Goal: Information Seeking & Learning: Learn about a topic

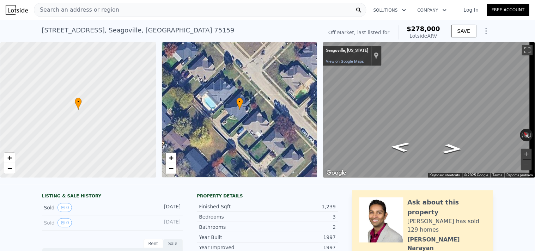
click at [159, 10] on div "Search an address or region" at bounding box center [200, 10] width 333 height 14
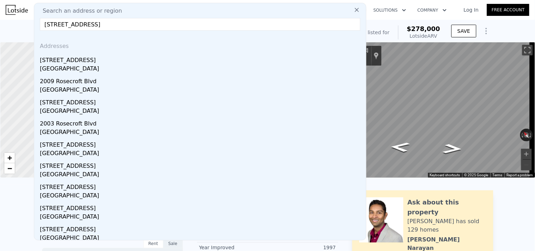
type input "2407 E Rosecroft Village Cir, Oxon Hill, MD 20745"
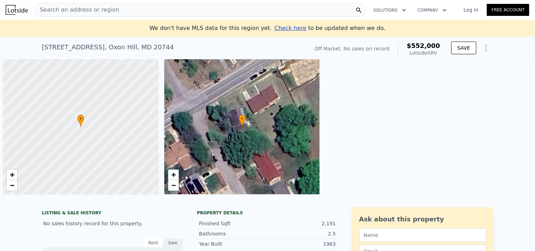
scroll to position [0, 2]
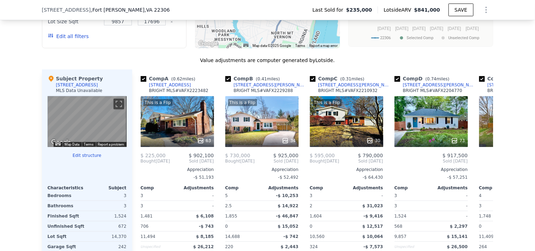
scroll to position [739, 0]
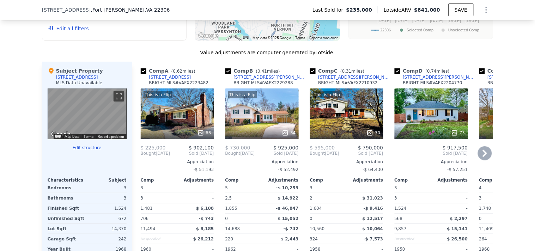
click at [262, 128] on div "This is a Flip 34" at bounding box center [261, 114] width 73 height 51
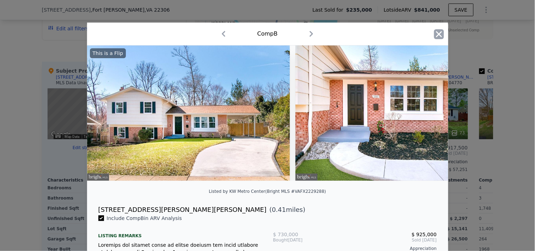
click at [436, 36] on icon "button" at bounding box center [439, 34] width 6 height 6
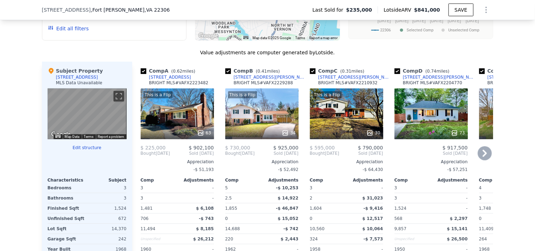
click at [331, 129] on div "This is a Flip 30" at bounding box center [346, 114] width 73 height 51
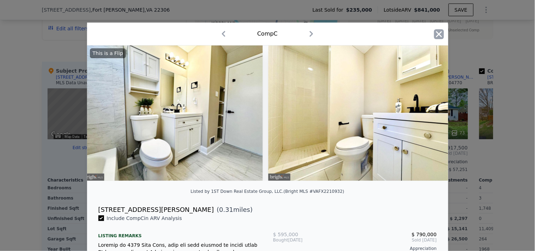
click at [436, 36] on icon "button" at bounding box center [439, 34] width 10 height 10
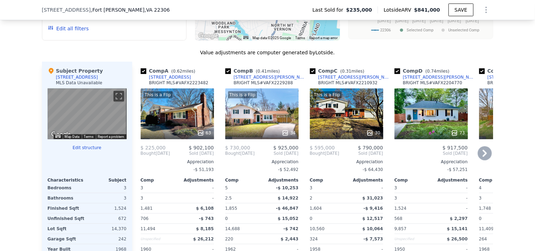
click at [480, 160] on icon at bounding box center [485, 153] width 14 height 14
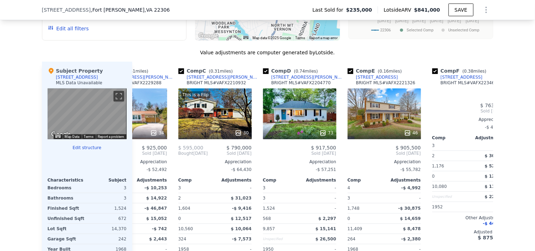
scroll to position [0, 169]
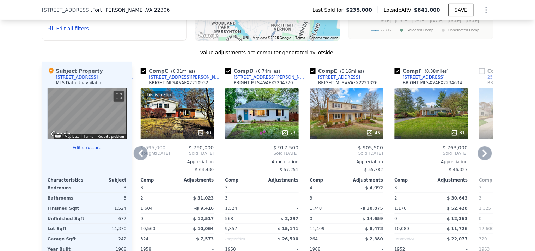
click at [420, 120] on div "31" at bounding box center [431, 114] width 73 height 51
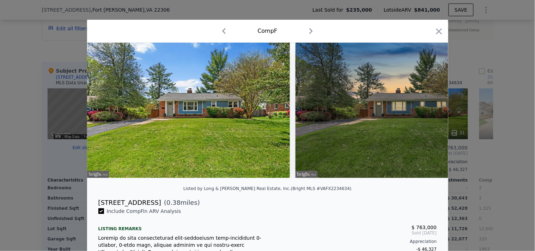
scroll to position [2, 0]
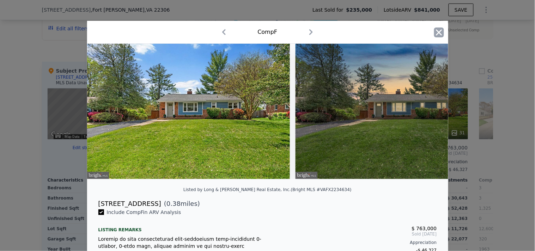
click at [437, 34] on icon "button" at bounding box center [439, 32] width 6 height 6
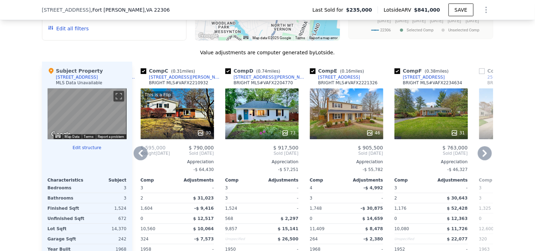
click at [478, 154] on icon at bounding box center [485, 153] width 14 height 14
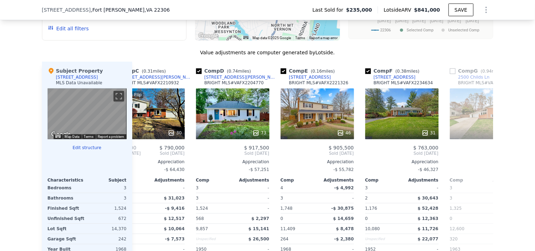
scroll to position [0, 339]
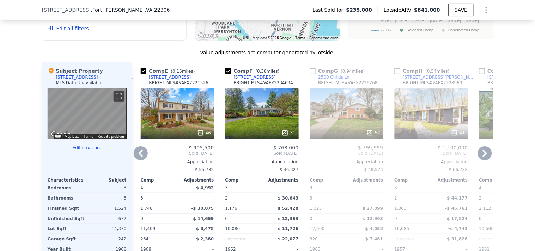
click at [479, 156] on icon at bounding box center [485, 153] width 14 height 14
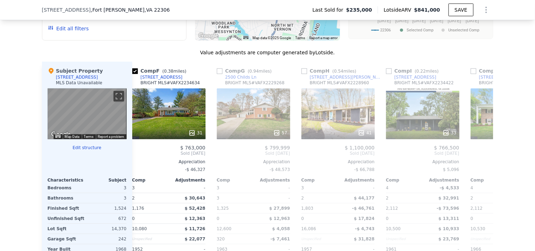
scroll to position [0, 508]
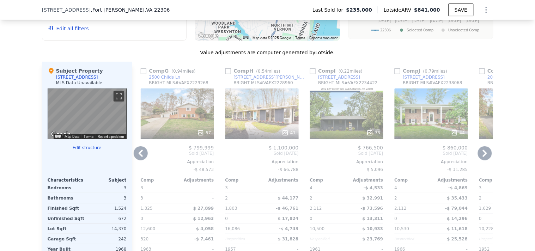
click at [337, 128] on div "33" at bounding box center [346, 114] width 73 height 51
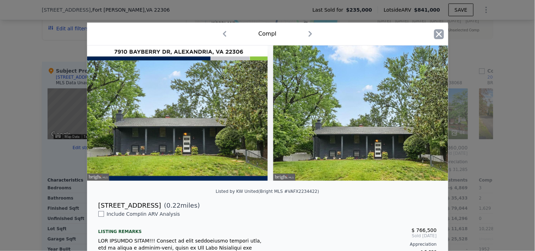
click at [436, 33] on icon "button" at bounding box center [439, 34] width 6 height 6
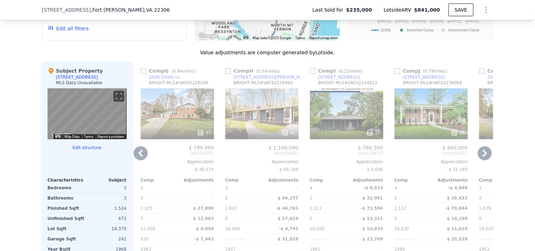
click at [481, 153] on icon at bounding box center [485, 153] width 14 height 14
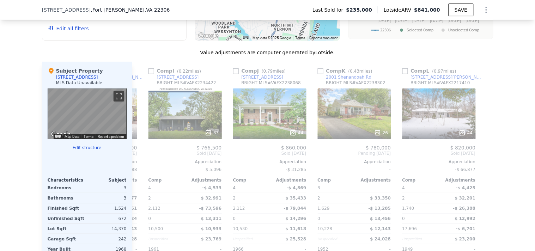
scroll to position [0, 671]
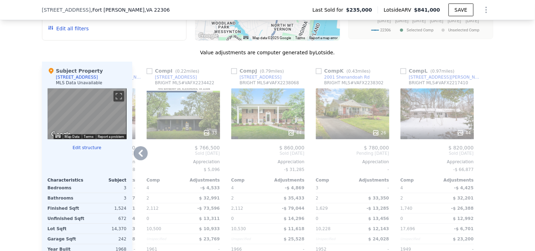
click at [142, 156] on icon at bounding box center [141, 153] width 14 height 14
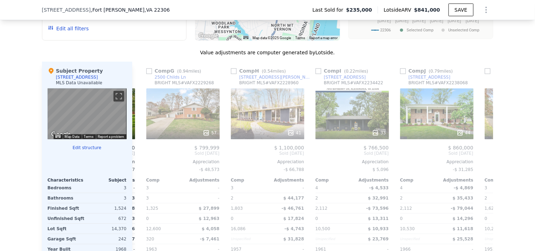
scroll to position [0, 502]
click at [138, 159] on icon at bounding box center [141, 153] width 14 height 14
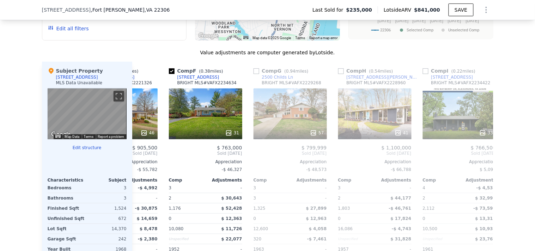
scroll to position [0, 333]
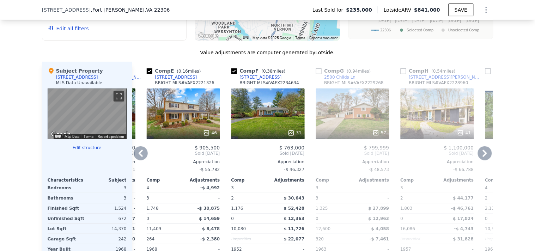
click at [139, 157] on icon at bounding box center [141, 153] width 4 height 7
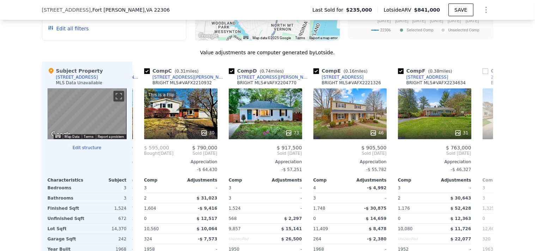
scroll to position [0, 163]
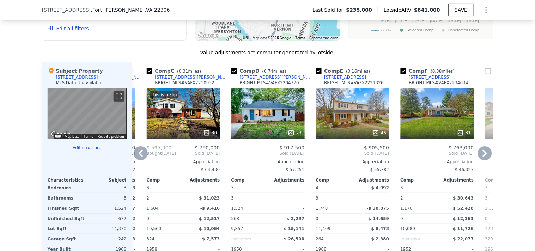
click at [135, 157] on icon at bounding box center [141, 153] width 14 height 14
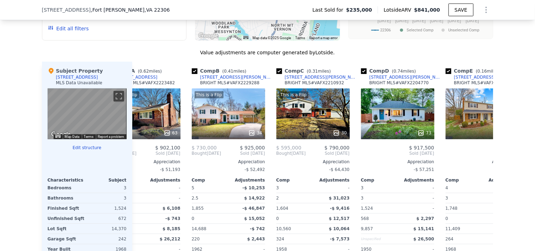
scroll to position [0, 0]
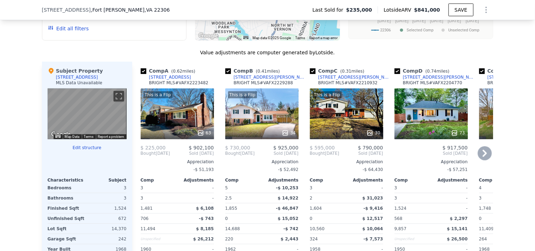
click at [170, 136] on div "63" at bounding box center [177, 132] width 67 height 7
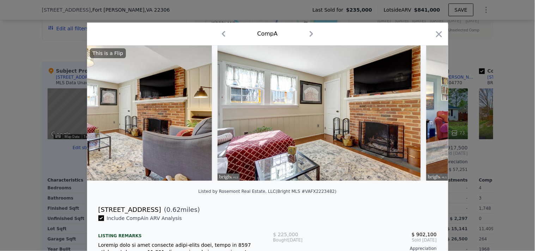
scroll to position [0, 11557]
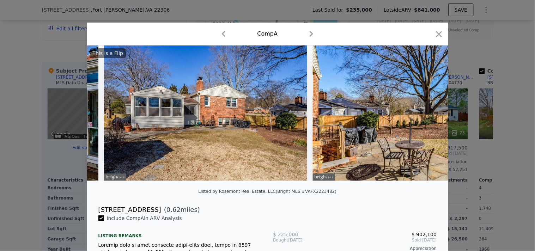
click at [285, 187] on div "This is a Flip" at bounding box center [267, 115] width 361 height 141
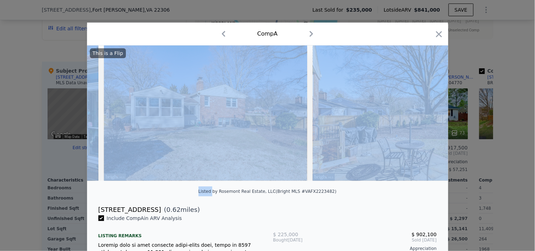
click at [285, 187] on div "This is a Flip" at bounding box center [267, 115] width 361 height 141
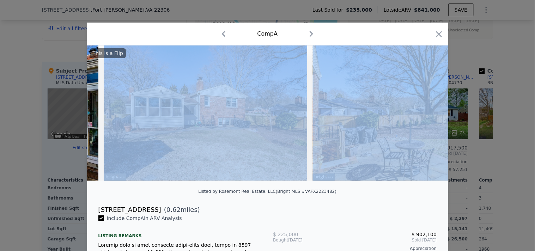
click at [285, 187] on div "This is a Flip" at bounding box center [267, 115] width 361 height 141
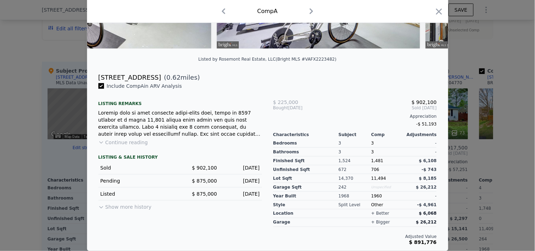
scroll to position [138, 0]
click at [459, 64] on div at bounding box center [267, 125] width 535 height 251
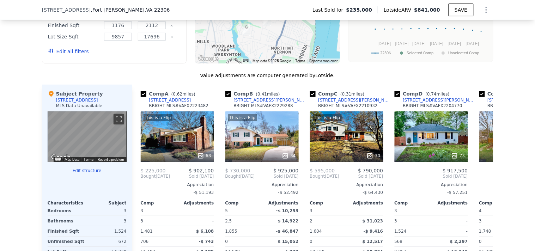
scroll to position [732, 0]
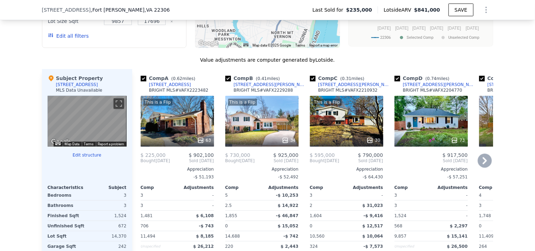
click at [481, 168] on icon at bounding box center [485, 161] width 14 height 14
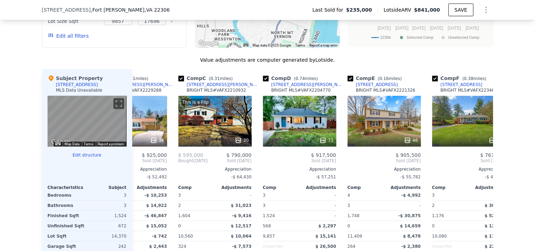
scroll to position [0, 169]
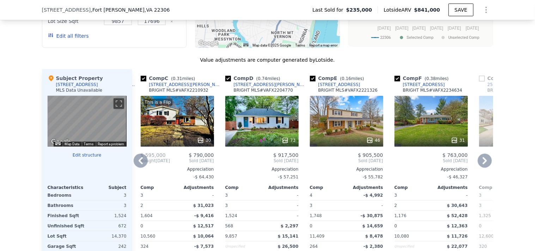
click at [135, 168] on icon at bounding box center [141, 161] width 14 height 14
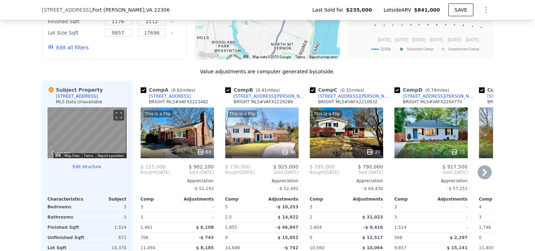
scroll to position [732, 0]
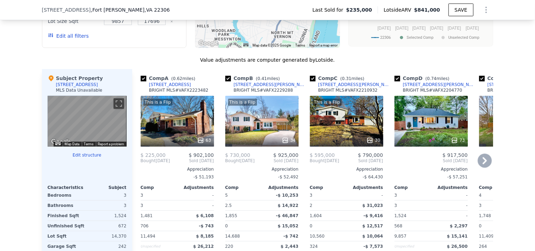
click at [481, 164] on icon at bounding box center [485, 161] width 14 height 14
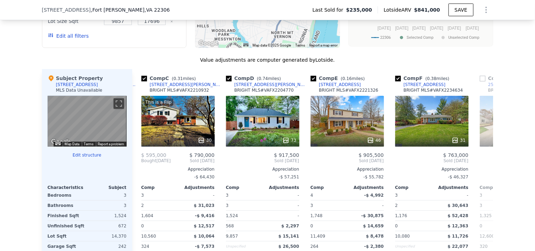
scroll to position [0, 169]
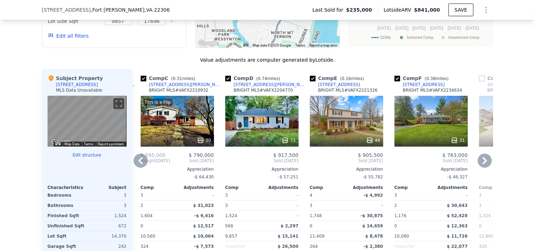
click at [480, 167] on icon at bounding box center [485, 161] width 14 height 14
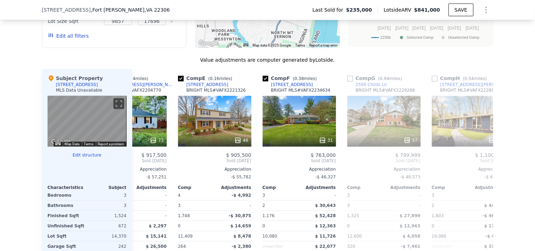
scroll to position [0, 339]
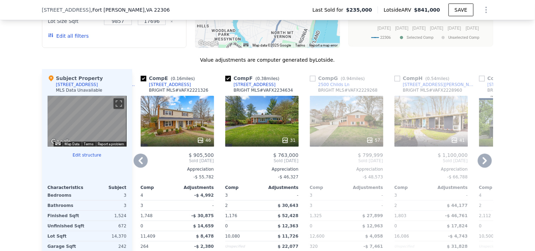
click at [483, 164] on icon at bounding box center [485, 160] width 4 height 7
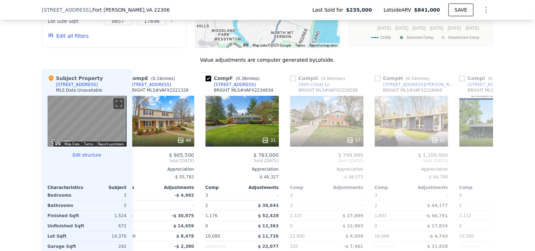
scroll to position [0, 508]
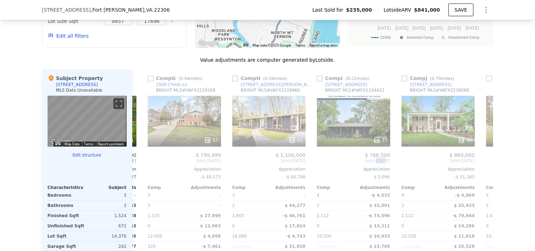
click at [481, 164] on div "Comp A ( 0.62 miles) [STREET_ADDRESS] MLS # VAFX2223482 This is a Flip 63 $ 225…" at bounding box center [312, 182] width 361 height 227
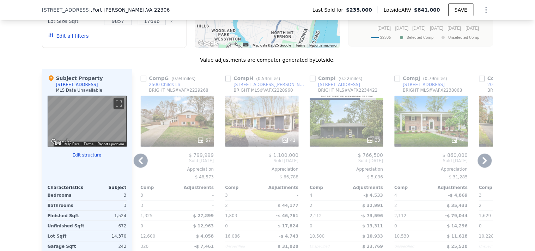
click at [483, 164] on icon at bounding box center [485, 160] width 4 height 7
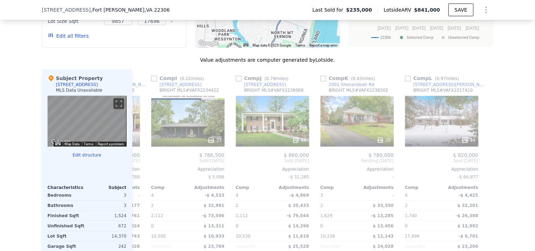
scroll to position [0, 671]
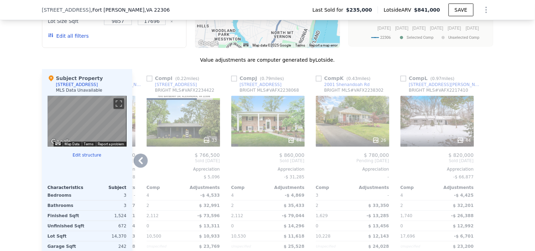
click at [482, 164] on div at bounding box center [487, 182] width 11 height 227
click at [139, 164] on icon at bounding box center [141, 160] width 4 height 7
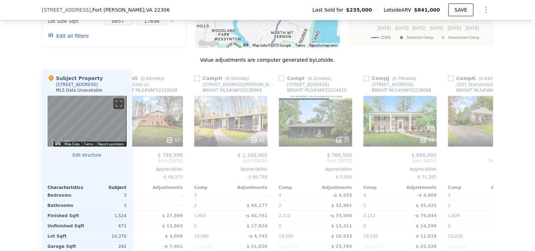
scroll to position [0, 502]
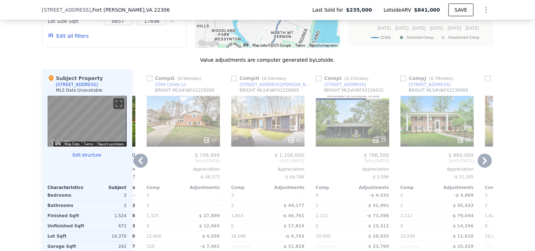
click at [347, 61] on div "We found 12 sales that match your search Filters Map Prices Modify Comp Filters…" at bounding box center [267, 114] width 451 height 389
click at [354, 75] on div "Value adjustments are computer generated by Lotside . Subject Property [STREET_…" at bounding box center [267, 182] width 451 height 252
click at [378, 79] on div "Comp I ( 0.22 miles) [STREET_ADDRESS] BRIGHT MLS # VAFX2234422 33 $ 766,500 Sol…" at bounding box center [352, 182] width 79 height 227
click at [140, 160] on icon at bounding box center [141, 161] width 14 height 14
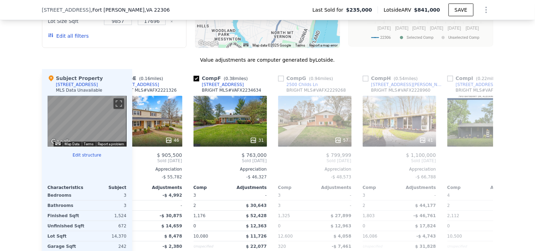
scroll to position [0, 333]
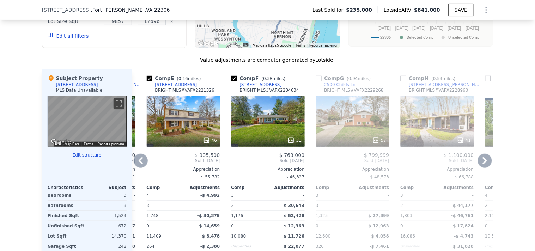
click at [483, 164] on icon at bounding box center [485, 160] width 4 height 7
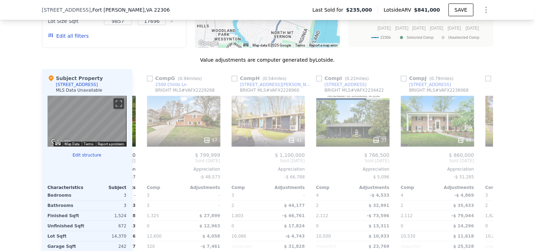
scroll to position [0, 502]
